Goal: Check status

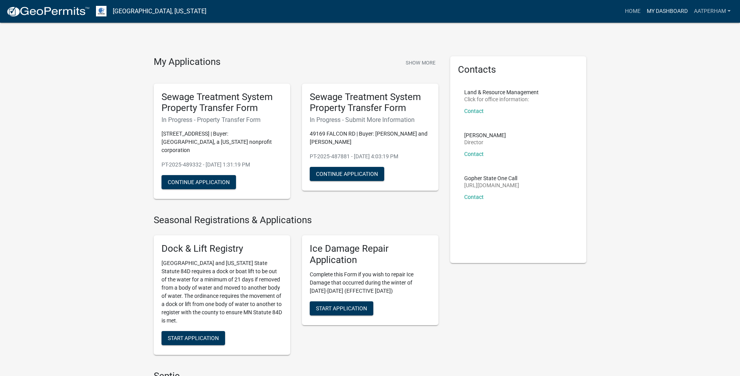
click at [667, 12] on link "My Dashboard" at bounding box center [667, 11] width 47 height 15
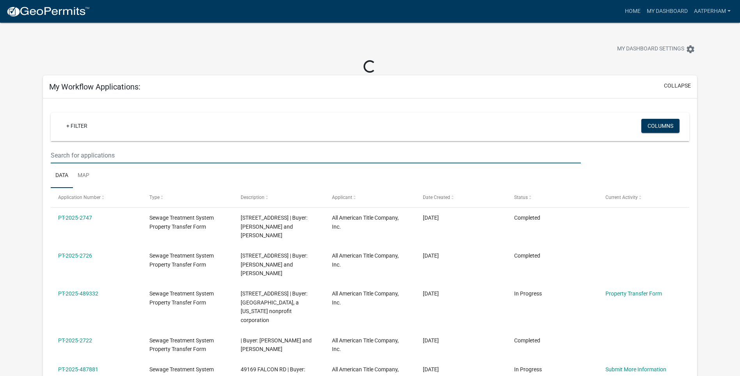
click at [119, 157] on input "text" at bounding box center [316, 155] width 530 height 16
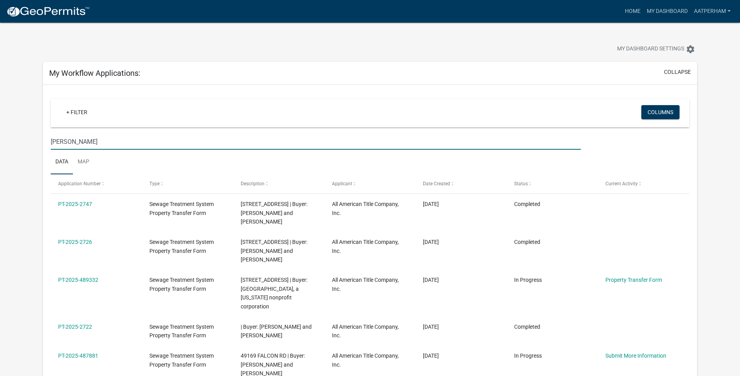
type input "[PERSON_NAME]"
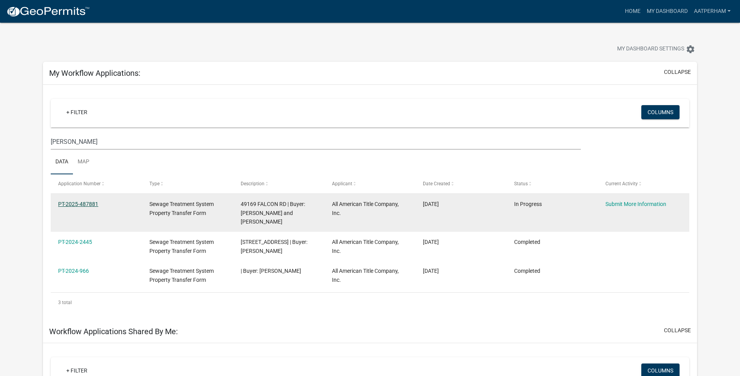
click at [71, 204] on link "PT-2025-487881" at bounding box center [78, 204] width 40 height 6
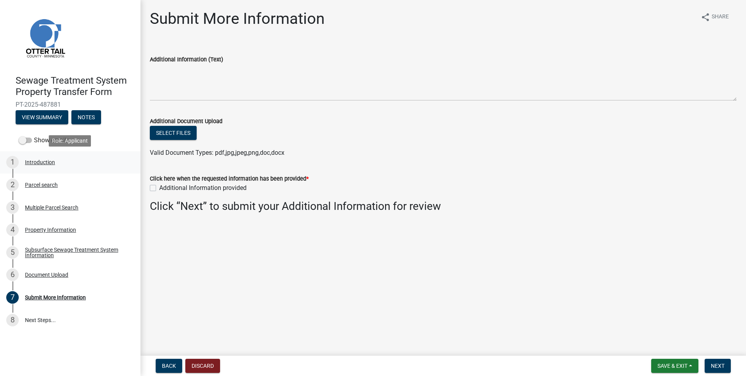
click at [47, 161] on div "Introduction" at bounding box center [40, 161] width 30 height 5
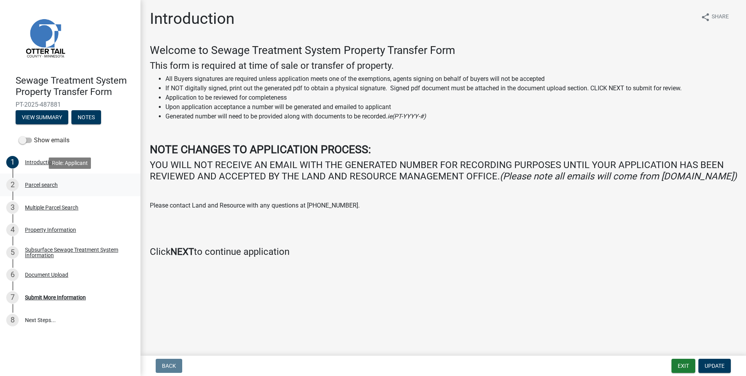
click at [46, 182] on div "Parcel search" at bounding box center [41, 184] width 33 height 5
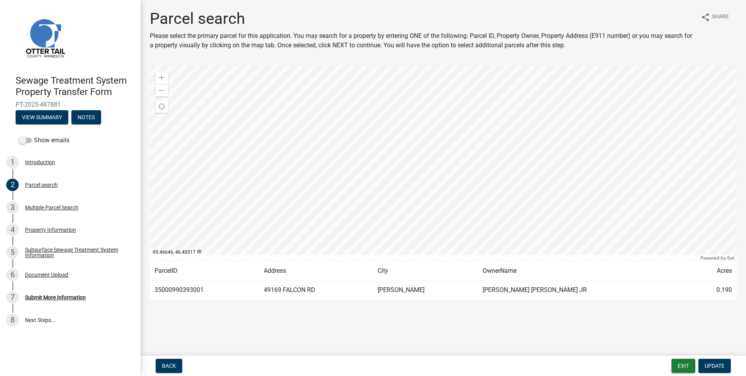
click at [235, 125] on div at bounding box center [443, 163] width 587 height 195
